Goal: Transaction & Acquisition: Purchase product/service

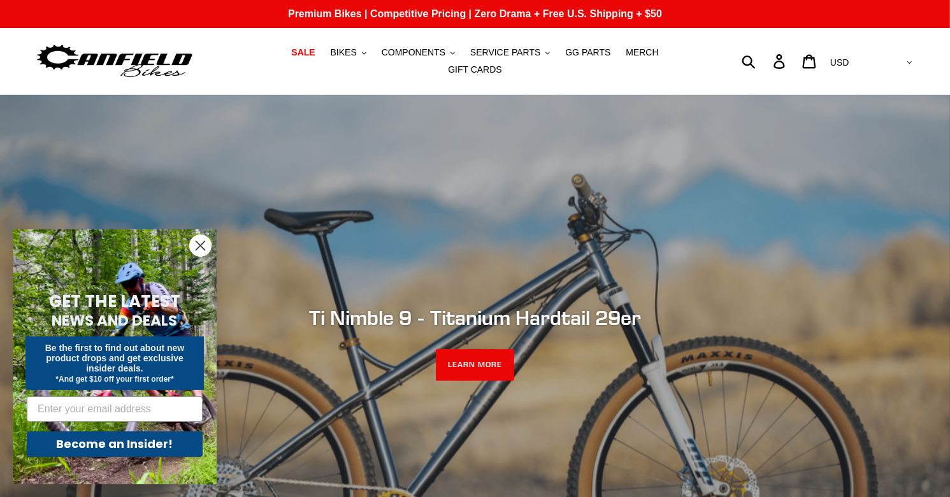
click at [202, 244] on circle "Close dialog" at bounding box center [200, 245] width 21 height 21
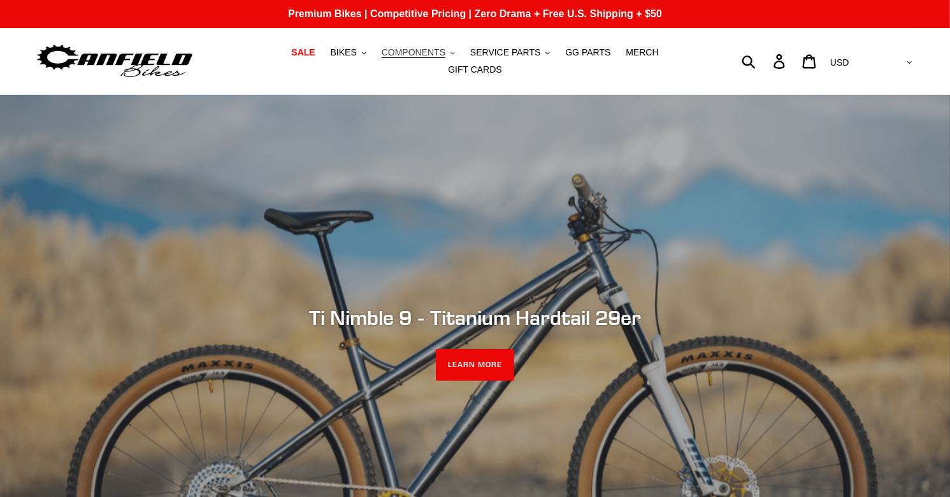
click at [397, 55] on span "COMPONENTS" at bounding box center [414, 52] width 64 height 11
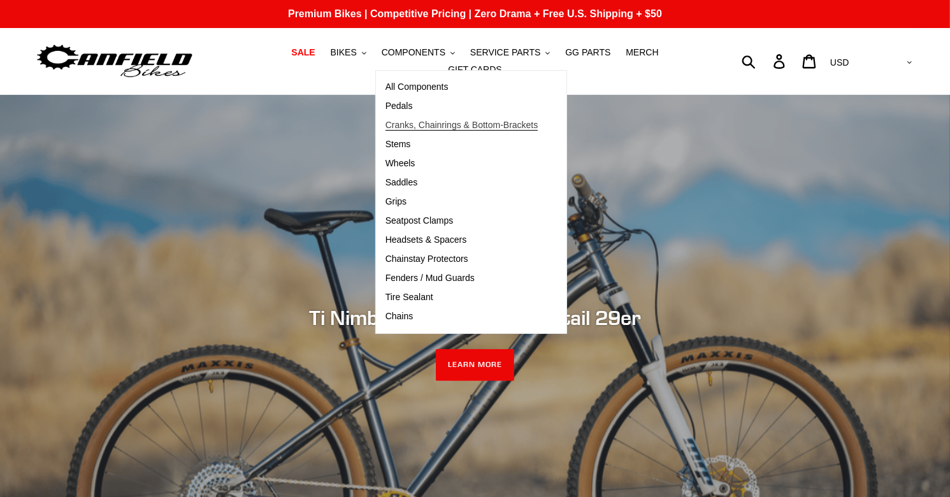
click at [385, 127] on span "Cranks, Chainrings & Bottom-Brackets" at bounding box center [461, 125] width 153 height 11
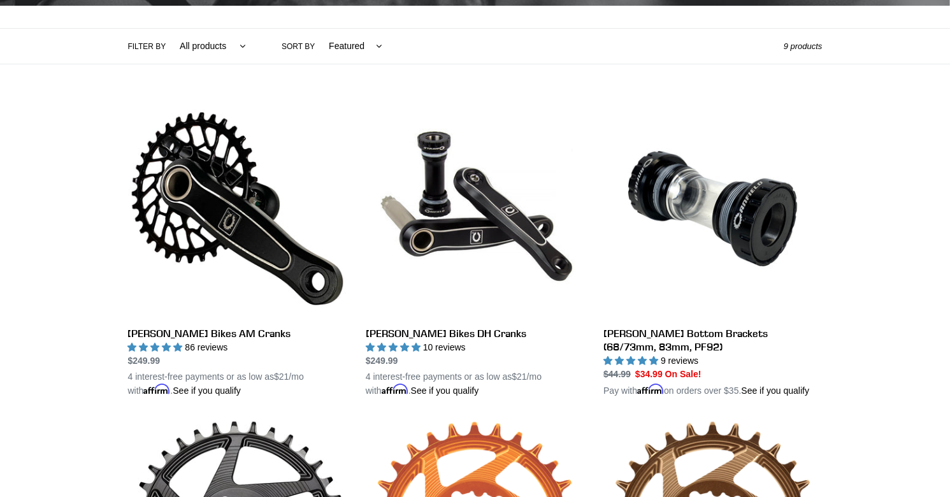
scroll to position [255, 0]
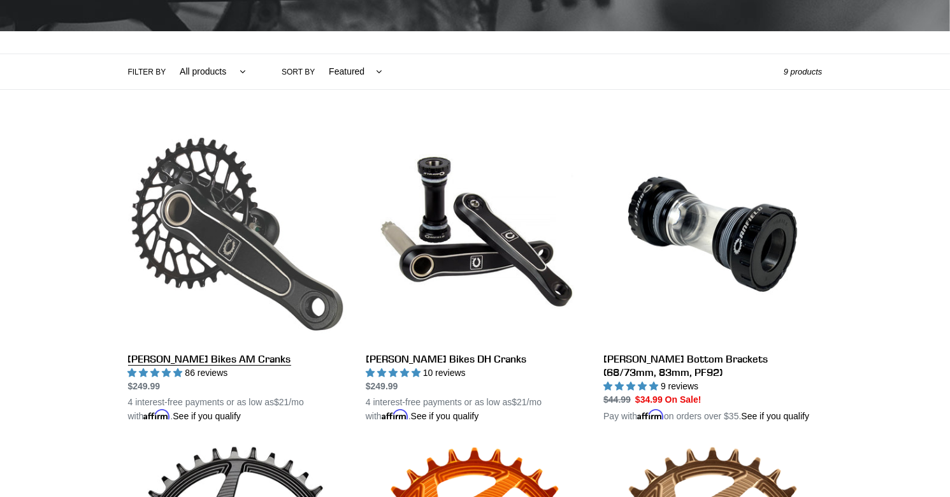
click at [242, 261] on link "Canfield Bikes AM Cranks" at bounding box center [237, 274] width 219 height 298
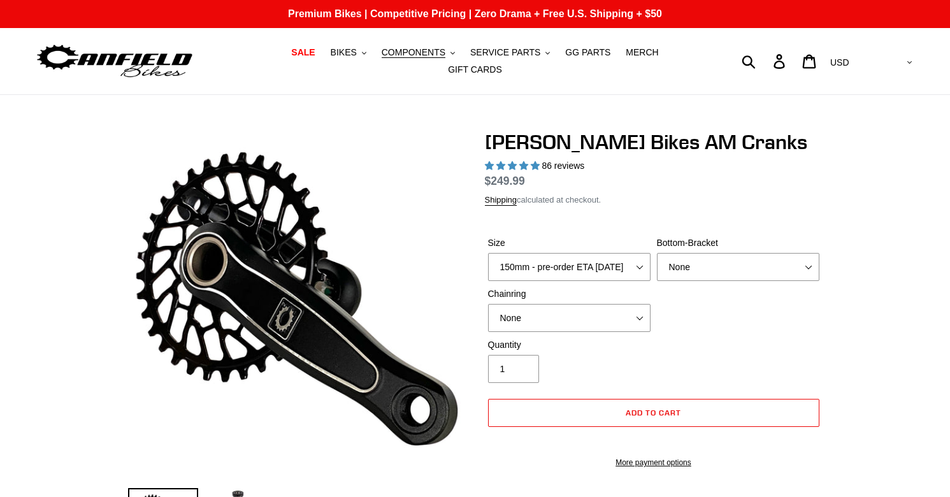
select select "highest-rating"
click at [553, 257] on div "Size 150mm - pre-order ETA 9/30/25 155mm - pre-order ETA 9/30/25 160mm - pre-or…" at bounding box center [569, 258] width 169 height 45
click at [691, 275] on select "None BSA Threaded 68/73mm Press Fit PF92" at bounding box center [738, 267] width 162 height 28
click at [596, 277] on select "150mm - pre-order ETA 9/30/25 155mm - pre-order ETA 9/30/25 160mm - pre-order E…" at bounding box center [569, 267] width 162 height 28
select select "170mm"
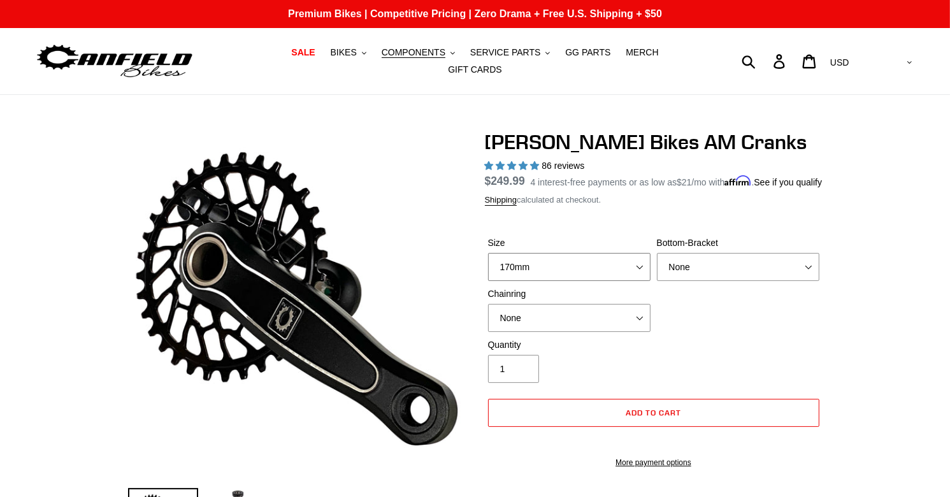
click at [488, 261] on select "150mm - pre-order ETA 9/30/25 155mm - pre-order ETA 9/30/25 160mm - pre-order E…" at bounding box center [569, 267] width 162 height 28
click at [382, 57] on span "COMPONENTS" at bounding box center [414, 52] width 64 height 11
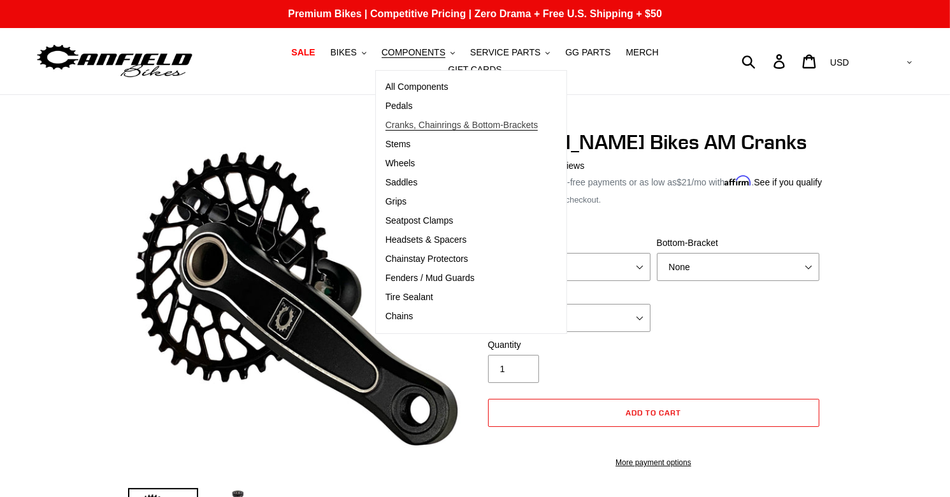
click at [385, 131] on span "Cranks, Chainrings & Bottom-Brackets" at bounding box center [461, 125] width 153 height 11
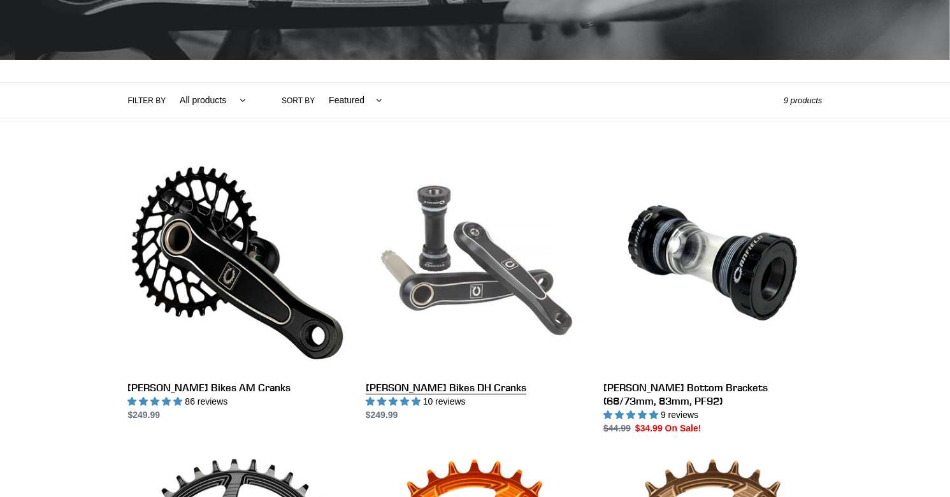
scroll to position [255, 0]
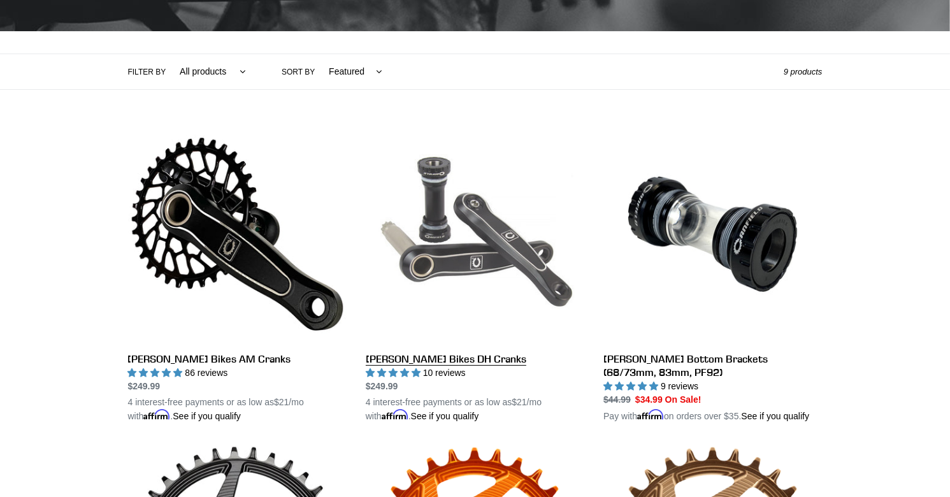
click at [438, 348] on link "Canfield Bikes DH Cranks" at bounding box center [475, 274] width 219 height 298
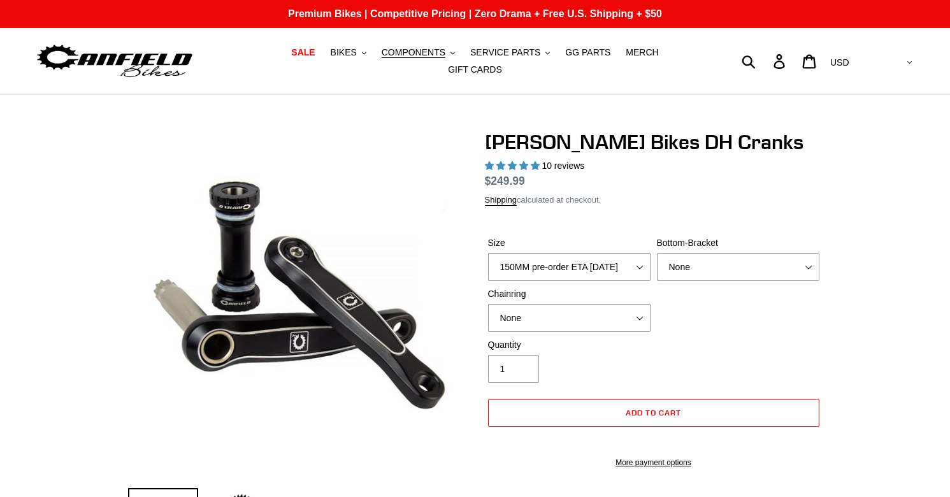
select select "highest-rating"
click at [597, 257] on select "150MM pre-order ETA [DATE] 155MM pre-order ETA [DATE] 160MM 165MM" at bounding box center [569, 267] width 162 height 28
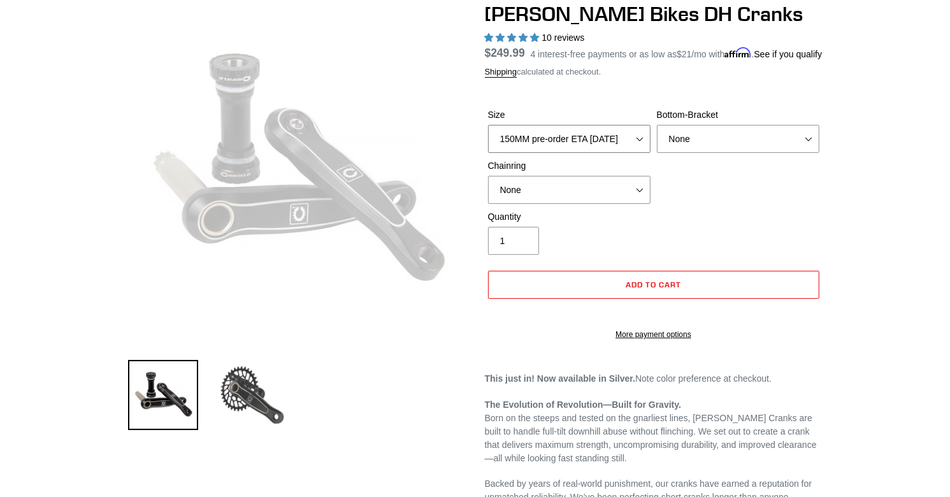
scroll to position [510, 0]
